Goal: Task Accomplishment & Management: Manage account settings

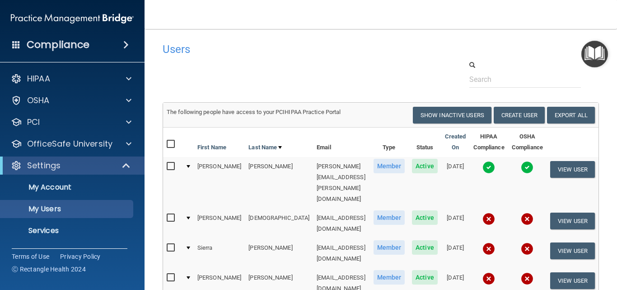
select select "20"
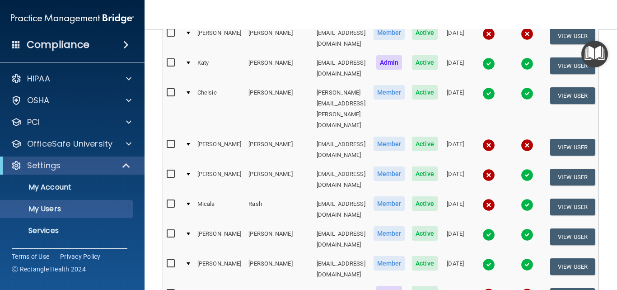
scroll to position [452, 0]
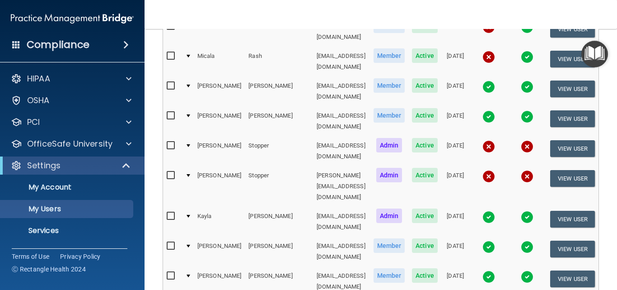
click at [167, 272] on input "checkbox" at bounding box center [172, 275] width 10 height 7
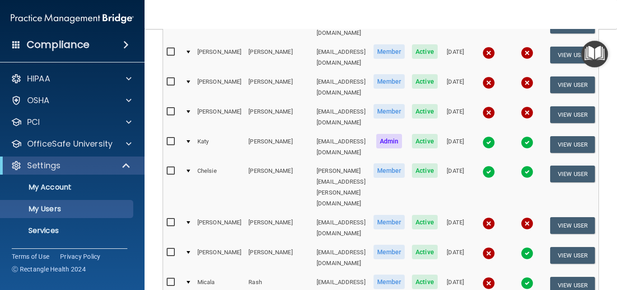
scroll to position [407, 0]
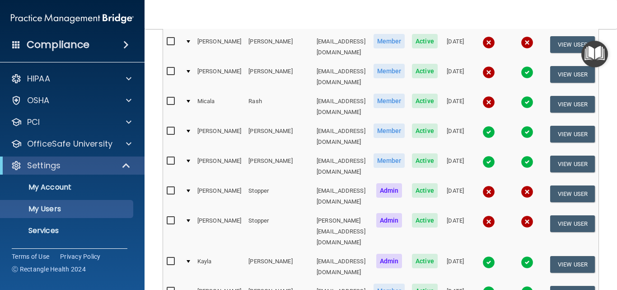
checkbox input "false"
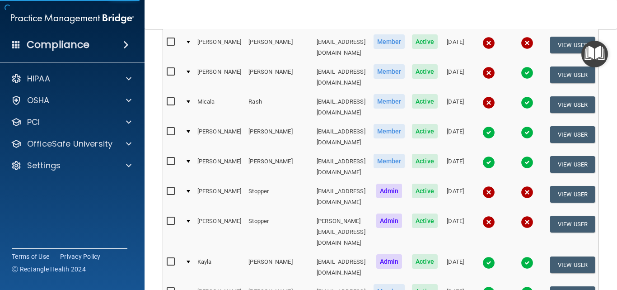
scroll to position [4, 0]
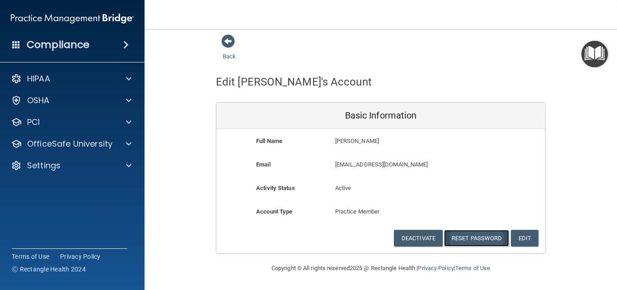
click at [478, 239] on button "Reset Password" at bounding box center [476, 237] width 65 height 17
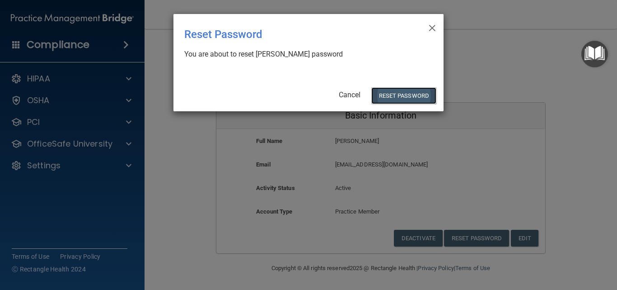
click at [396, 89] on button "Reset Password" at bounding box center [403, 95] width 65 height 17
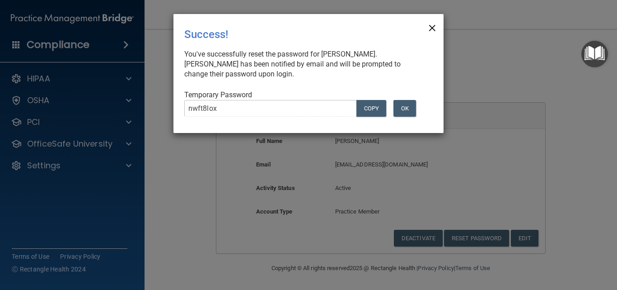
click at [431, 27] on span "×" at bounding box center [432, 27] width 8 height 18
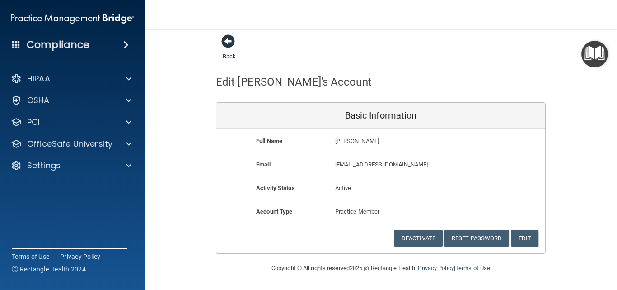
click at [224, 42] on span at bounding box center [228, 41] width 14 height 14
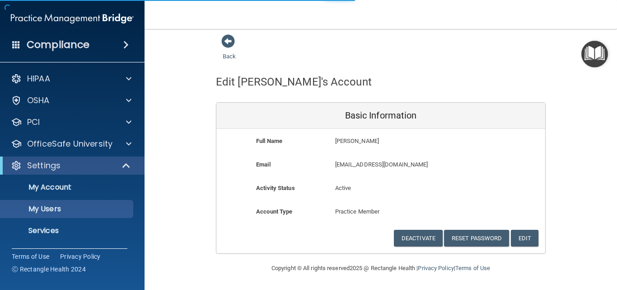
select select "20"
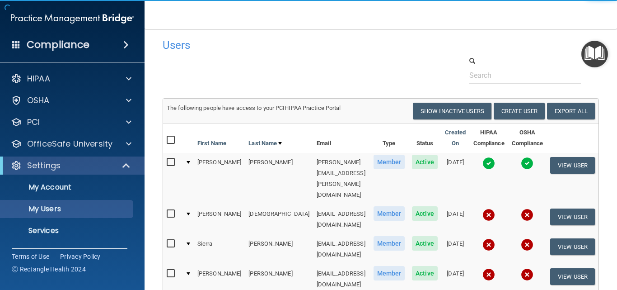
scroll to position [452, 0]
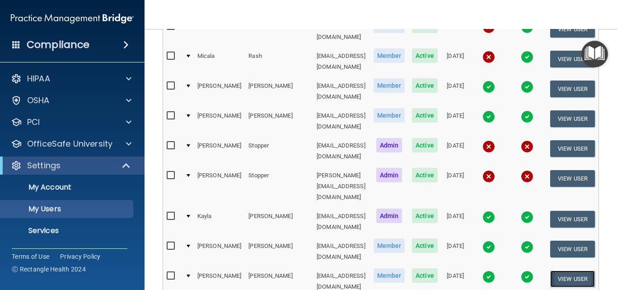
click at [575, 270] on button "View User" at bounding box center [572, 278] width 45 height 17
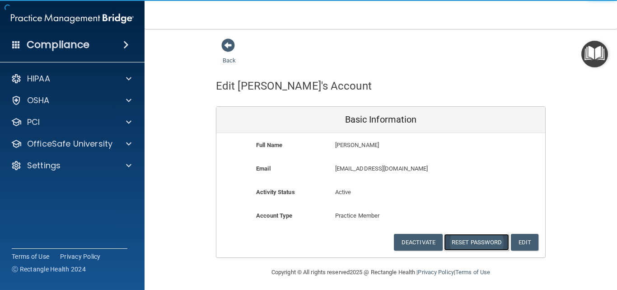
click at [455, 238] on button "Reset Password" at bounding box center [476, 242] width 65 height 17
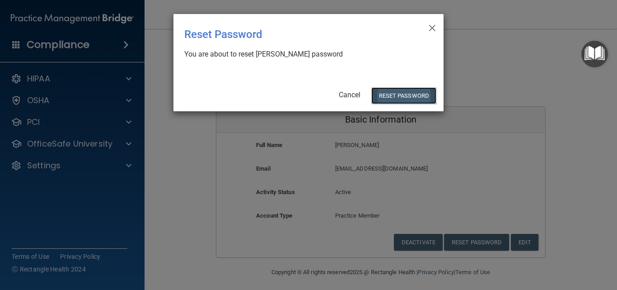
click at [381, 95] on button "Reset Password" at bounding box center [403, 95] width 65 height 17
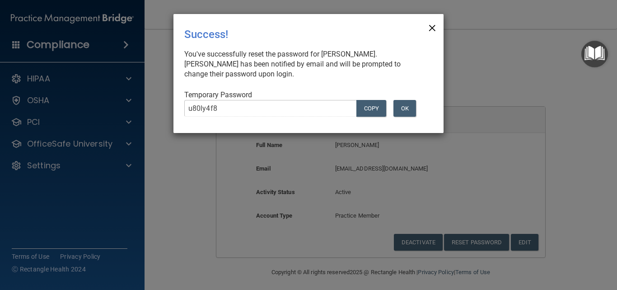
click at [432, 24] on span "×" at bounding box center [432, 27] width 8 height 18
